Goal: Navigation & Orientation: Find specific page/section

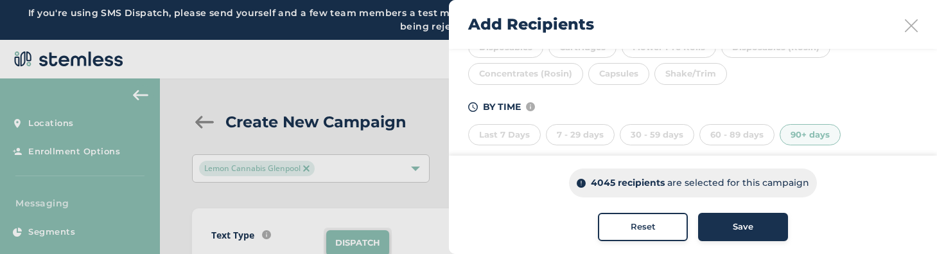
scroll to position [311, 0]
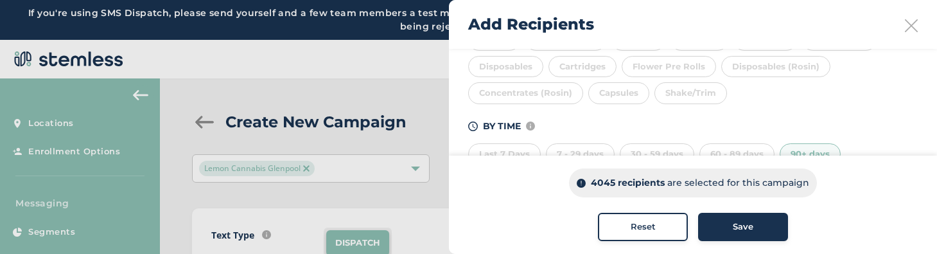
click at [601, 93] on div "Capsules" at bounding box center [618, 93] width 61 height 22
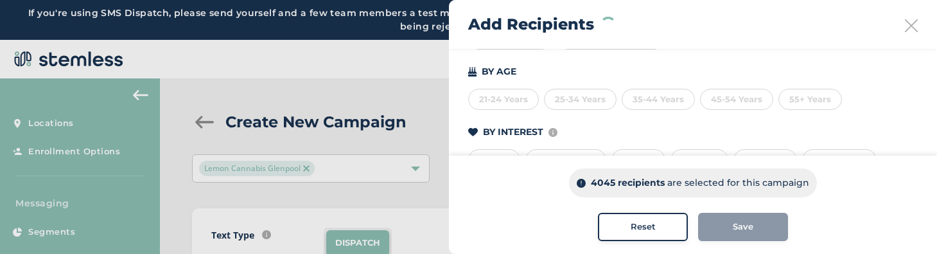
scroll to position [182, 0]
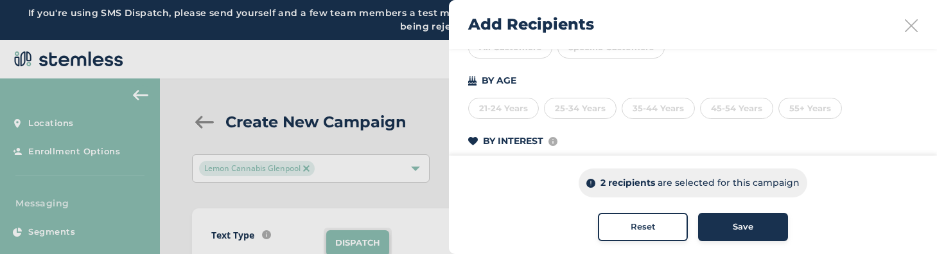
click at [628, 107] on div "35-44 Years" at bounding box center [658, 109] width 73 height 22
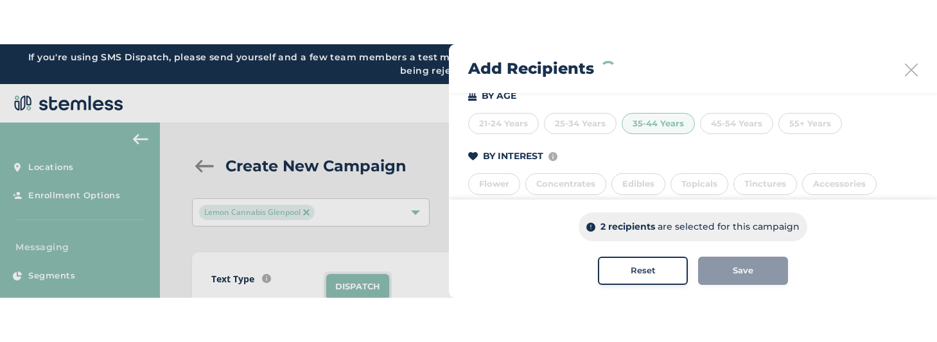
scroll to position [213, 0]
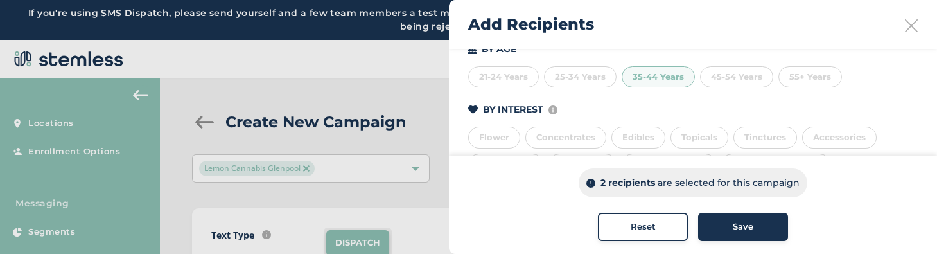
click at [655, 129] on div "Edibles" at bounding box center [639, 138] width 54 height 22
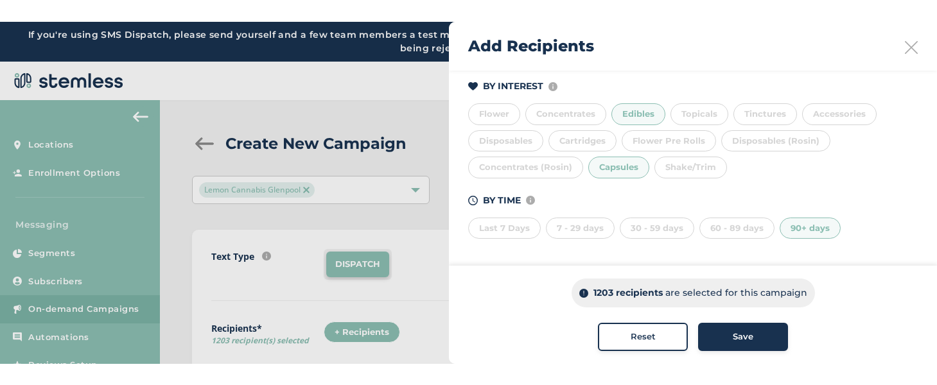
scroll to position [260, 0]
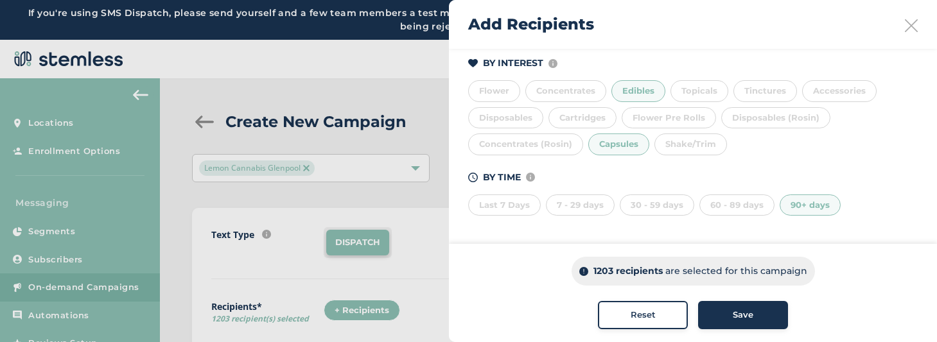
click at [800, 213] on div "90+ days" at bounding box center [810, 206] width 61 height 22
click at [576, 211] on div "7 - 29 days" at bounding box center [580, 206] width 69 height 22
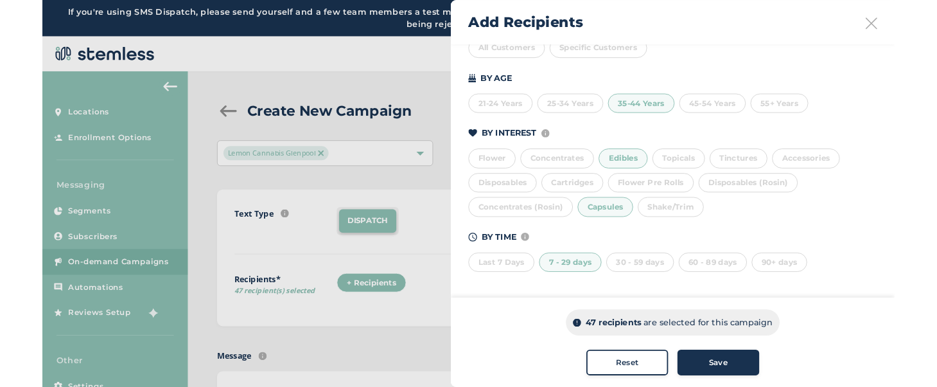
scroll to position [173, 0]
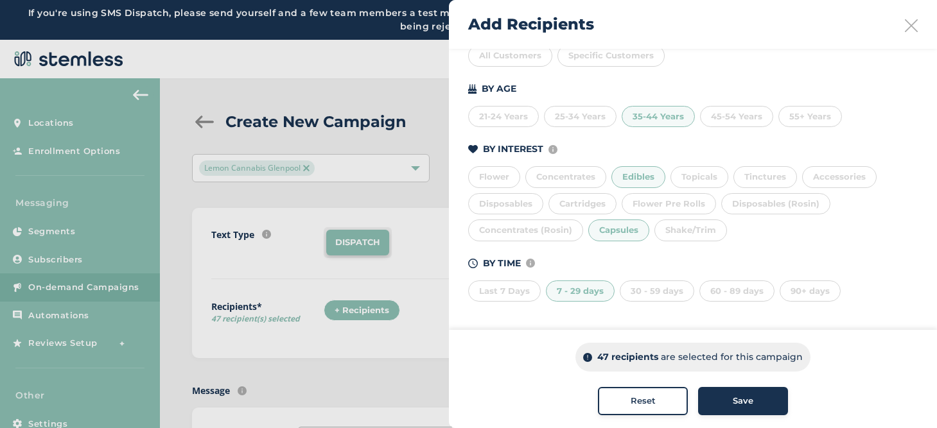
click at [593, 253] on div "7 - 29 days" at bounding box center [580, 292] width 69 height 22
click at [664, 120] on div "35-44 Years" at bounding box center [658, 117] width 73 height 22
click at [636, 227] on div "Capsules" at bounding box center [618, 231] width 61 height 22
click at [616, 235] on div "Capsules" at bounding box center [618, 231] width 61 height 22
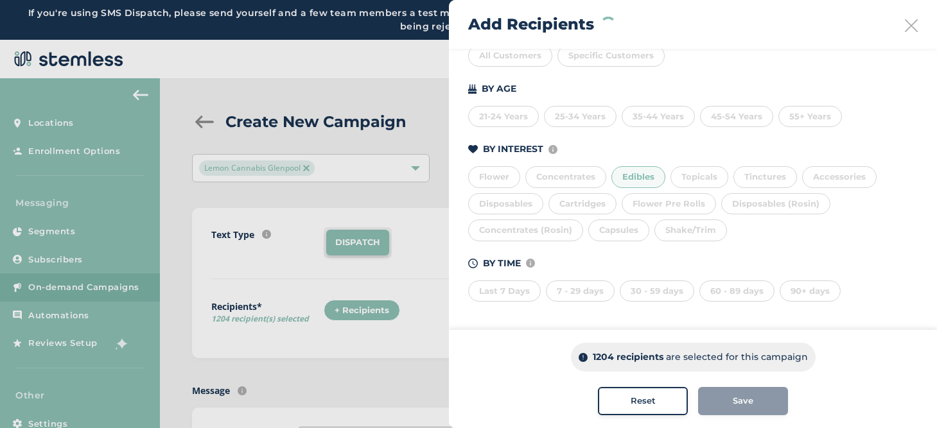
click at [627, 176] on div "Edibles" at bounding box center [639, 177] width 54 height 22
click at [646, 119] on div "35-44 Years" at bounding box center [658, 117] width 73 height 22
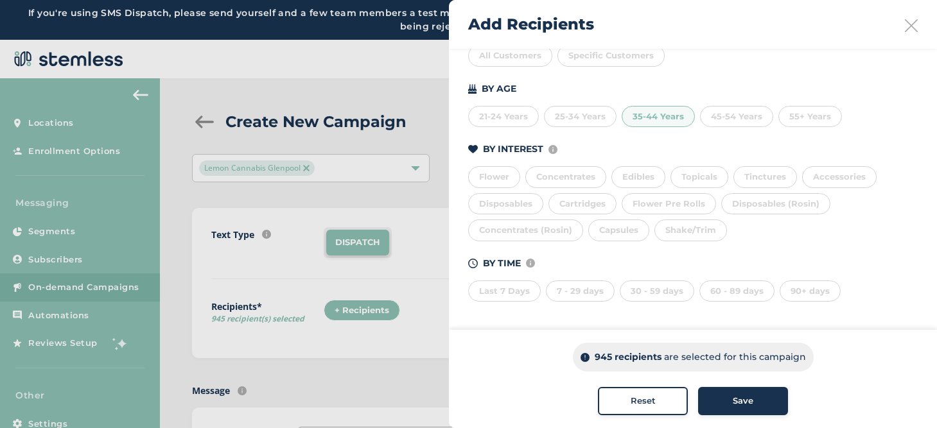
click at [646, 119] on div "35-44 Years" at bounding box center [658, 117] width 73 height 22
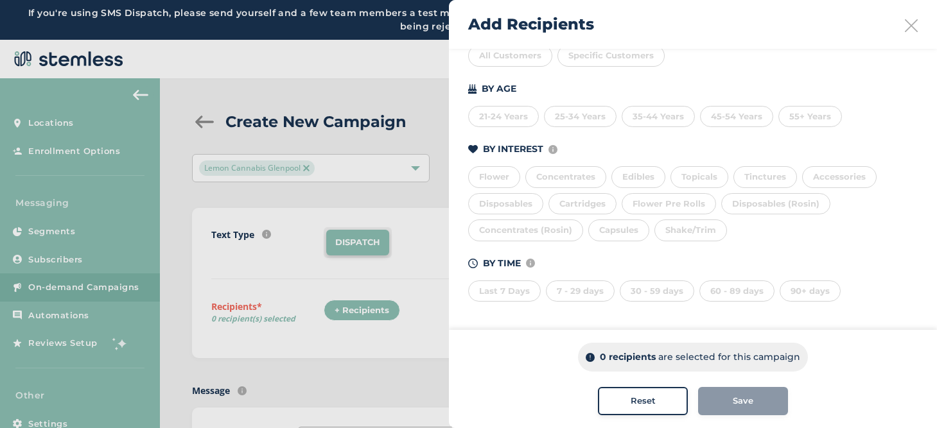
click at [573, 253] on div "7 - 29 days" at bounding box center [580, 292] width 69 height 22
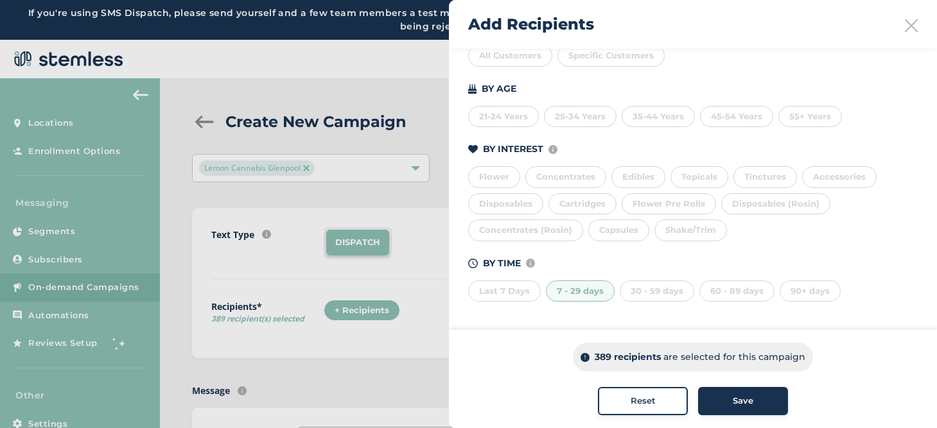
click at [583, 253] on div "7 - 29 days" at bounding box center [580, 292] width 69 height 22
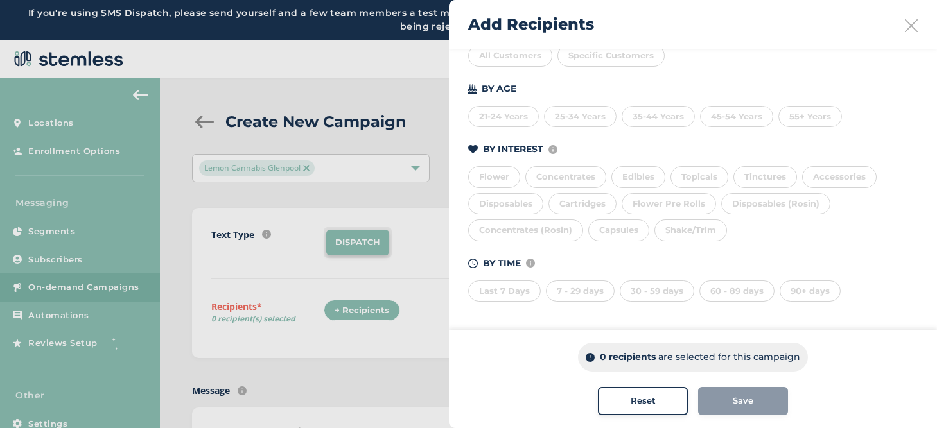
click at [594, 116] on div "25-34 Years" at bounding box center [580, 117] width 73 height 22
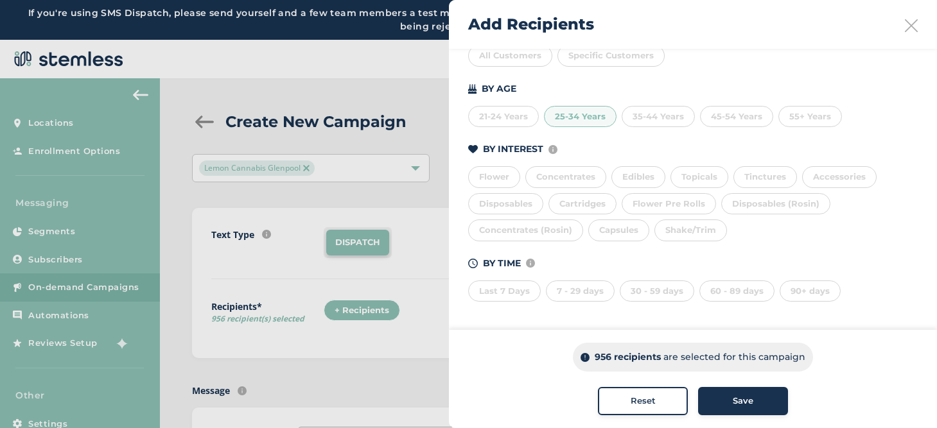
click at [594, 116] on div "25-34 Years" at bounding box center [580, 117] width 73 height 22
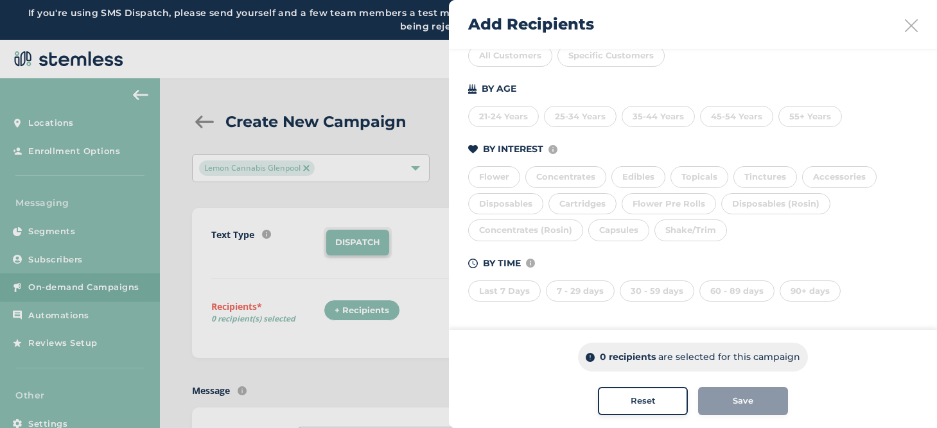
click at [628, 116] on div "35-44 Years" at bounding box center [658, 117] width 73 height 22
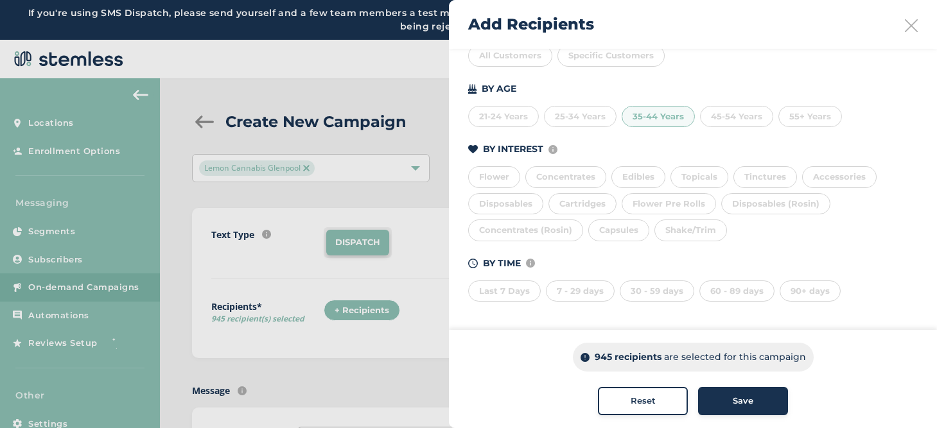
click at [631, 175] on div "Edibles" at bounding box center [639, 177] width 54 height 22
click at [613, 193] on div "Flower Concentrates Edibles Topicals Tinctures Accessories Disposables Cartridg…" at bounding box center [693, 201] width 450 height 80
click at [585, 204] on div "Cartridges" at bounding box center [583, 204] width 68 height 22
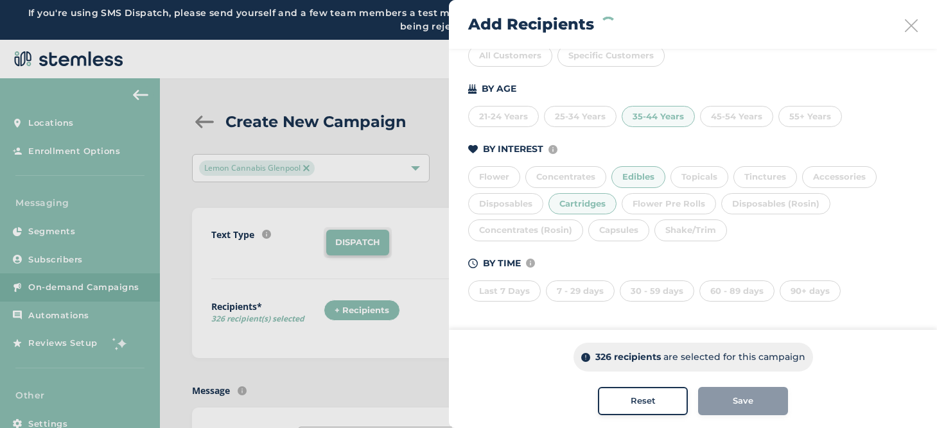
click at [576, 253] on div "7 - 29 days" at bounding box center [580, 292] width 69 height 22
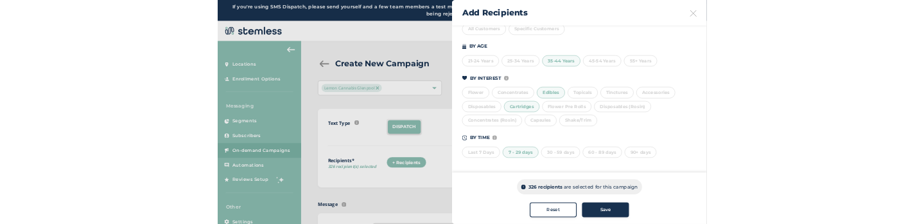
scroll to position [260, 0]
